Goal: Transaction & Acquisition: Purchase product/service

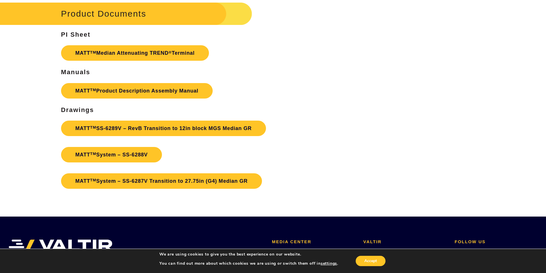
scroll to position [2179, 0]
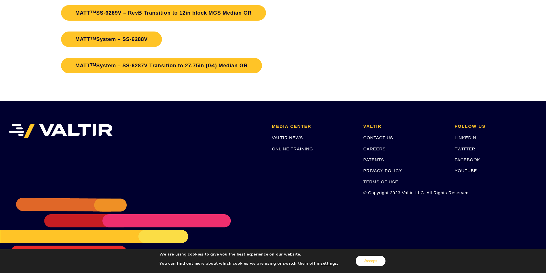
click at [139, 40] on button "Accept" at bounding box center [371, 261] width 30 height 10
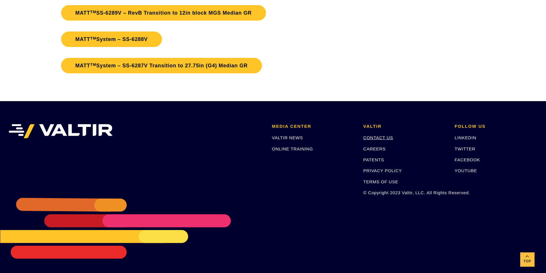
click at [139, 40] on link "CONTACT US" at bounding box center [378, 137] width 30 height 5
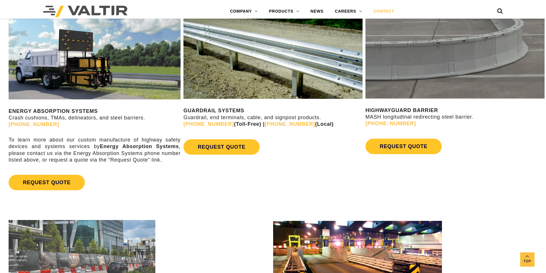
scroll to position [315, 0]
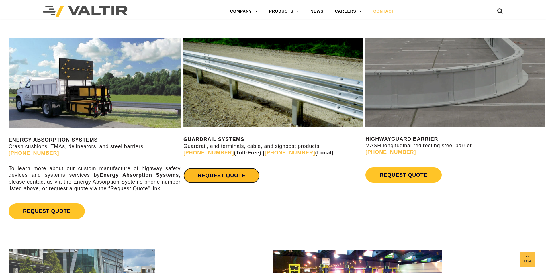
click at [222, 175] on link "REQUEST QUOTE" at bounding box center [221, 175] width 76 height 15
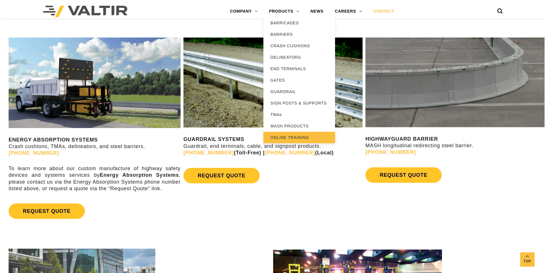
click at [284, 136] on link "ONLINE TRAINING" at bounding box center [299, 137] width 72 height 11
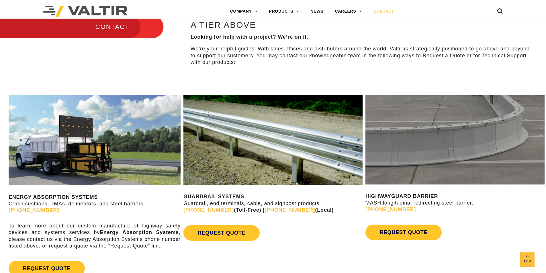
scroll to position [229, 0]
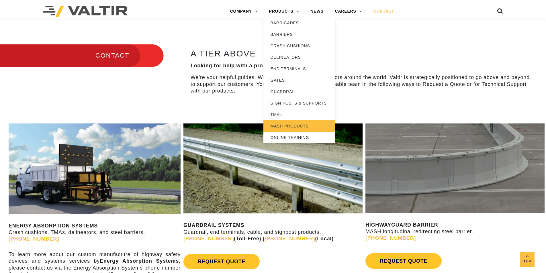
click at [285, 126] on link "MASH PRODUCTS" at bounding box center [299, 125] width 72 height 11
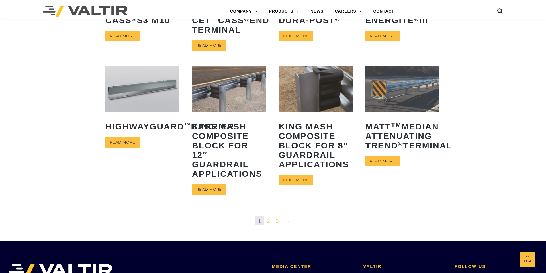
scroll to position [258, 0]
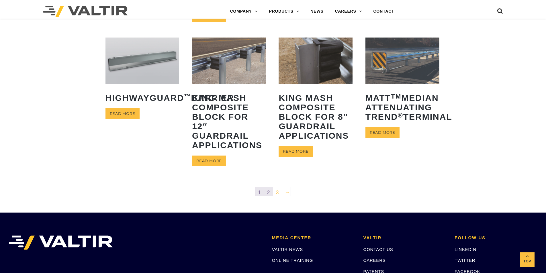
click at [271, 191] on link "2" at bounding box center [268, 191] width 9 height 9
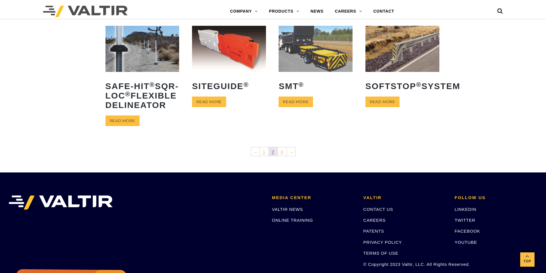
scroll to position [287, 0]
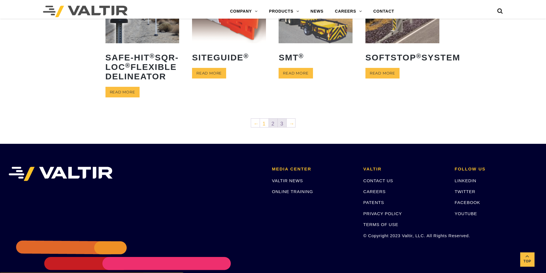
click at [284, 127] on link "3" at bounding box center [282, 123] width 9 height 9
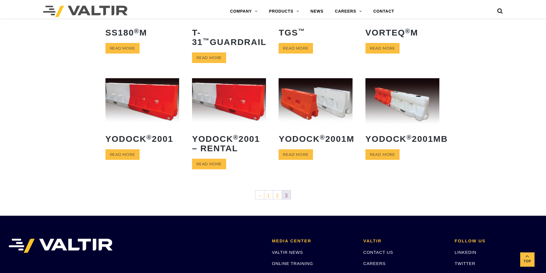
scroll to position [51, 0]
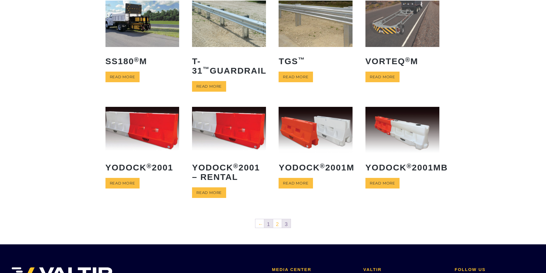
click at [271, 223] on link "1" at bounding box center [268, 223] width 9 height 9
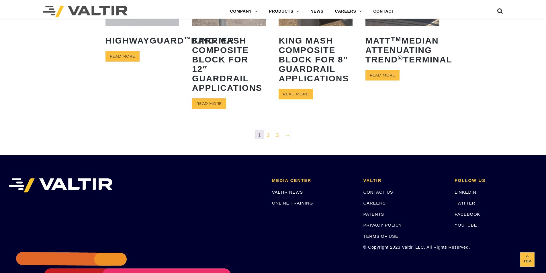
scroll to position [258, 0]
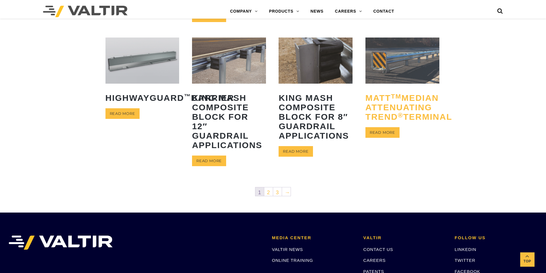
click at [383, 98] on h2 "MATT TM Median Attenuating TREND ® Terminal" at bounding box center [402, 107] width 74 height 37
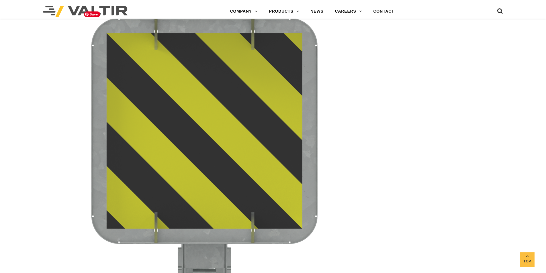
scroll to position [1262, 0]
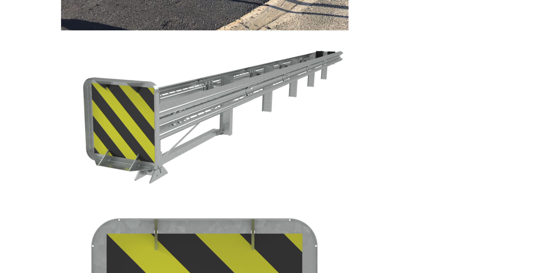
scroll to position [0, 0]
